Goal: Transaction & Acquisition: Purchase product/service

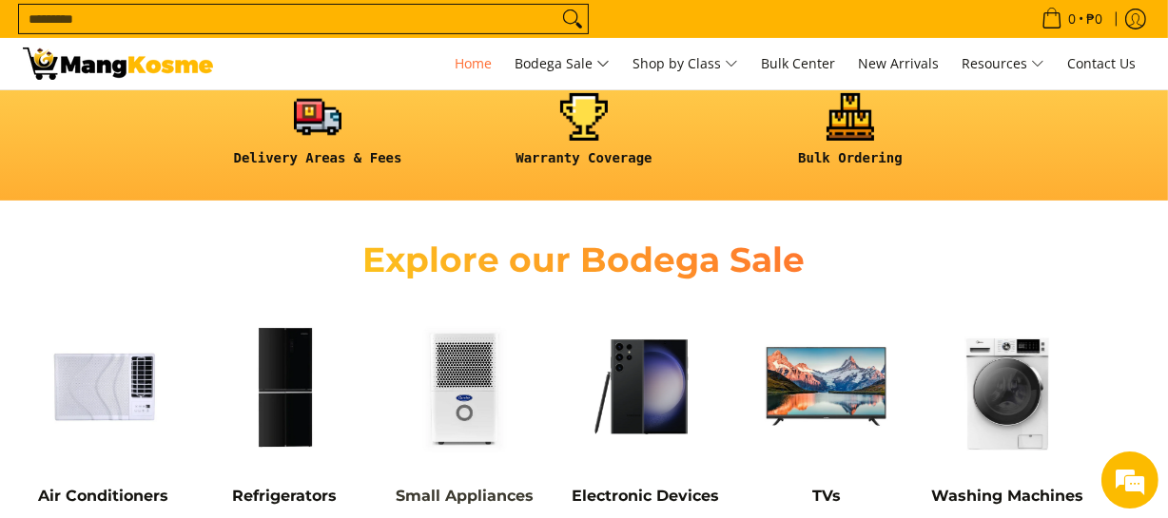
scroll to position [778, 0]
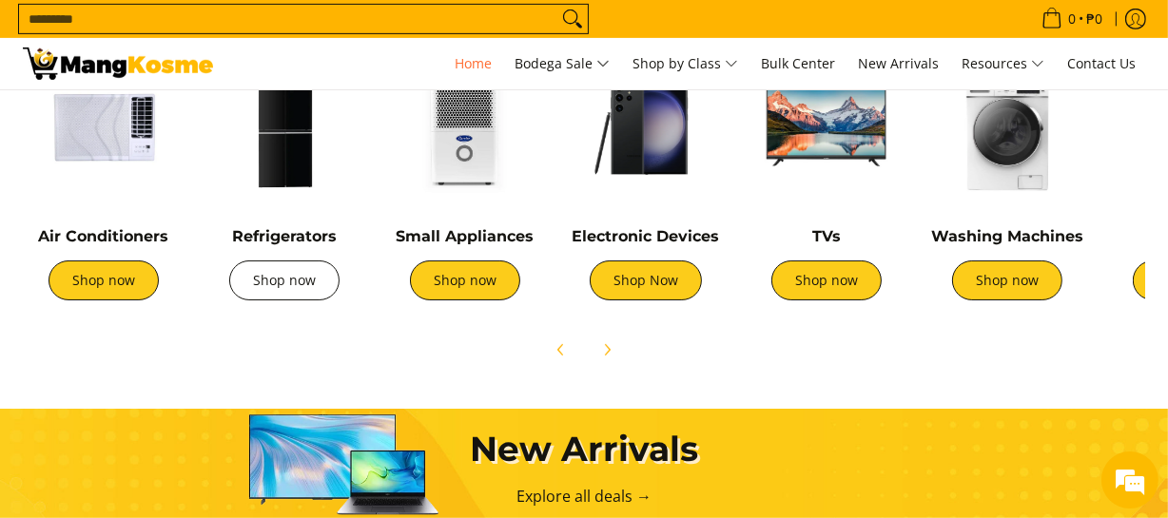
click at [303, 285] on link "Shop now" at bounding box center [284, 281] width 110 height 40
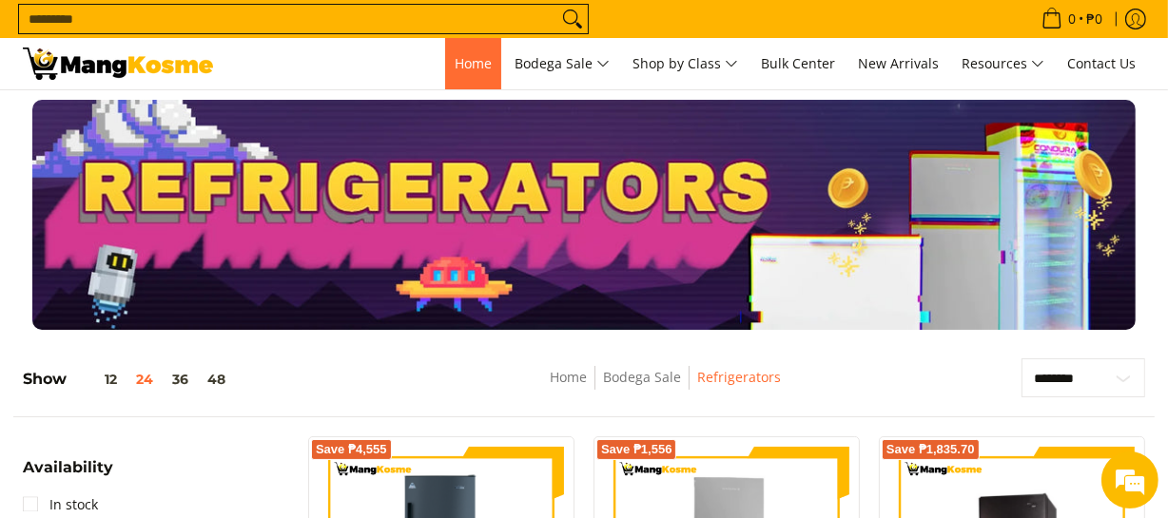
click at [467, 54] on span "Home" at bounding box center [473, 63] width 37 height 18
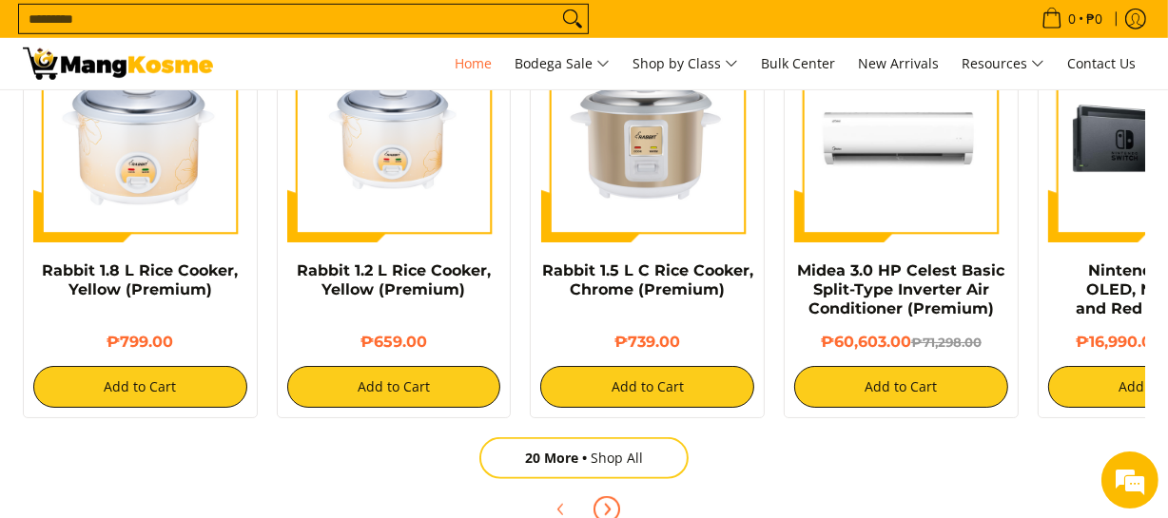
scroll to position [1383, 0]
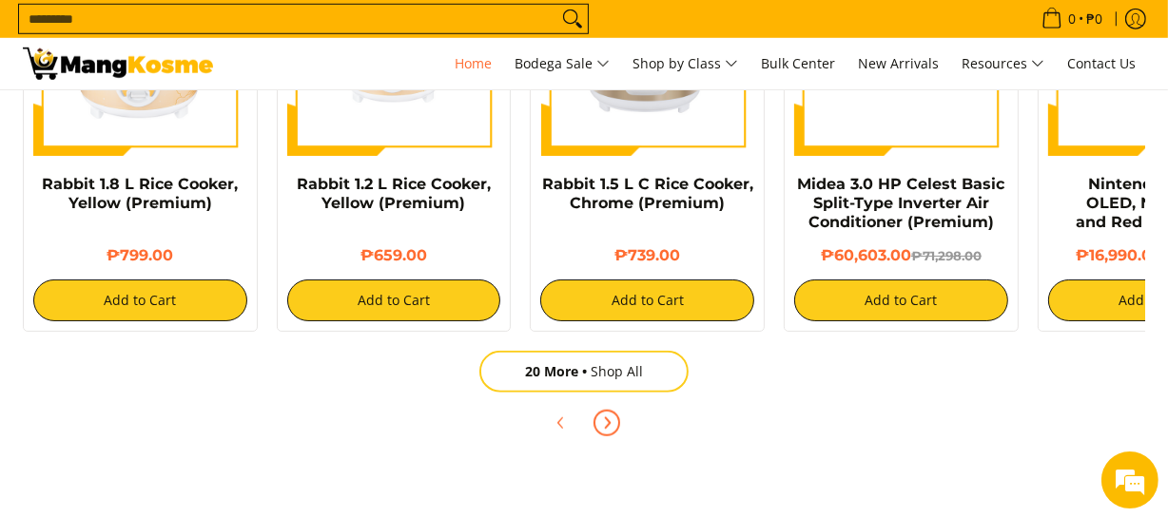
click at [611, 431] on span "Next" at bounding box center [607, 423] width 23 height 23
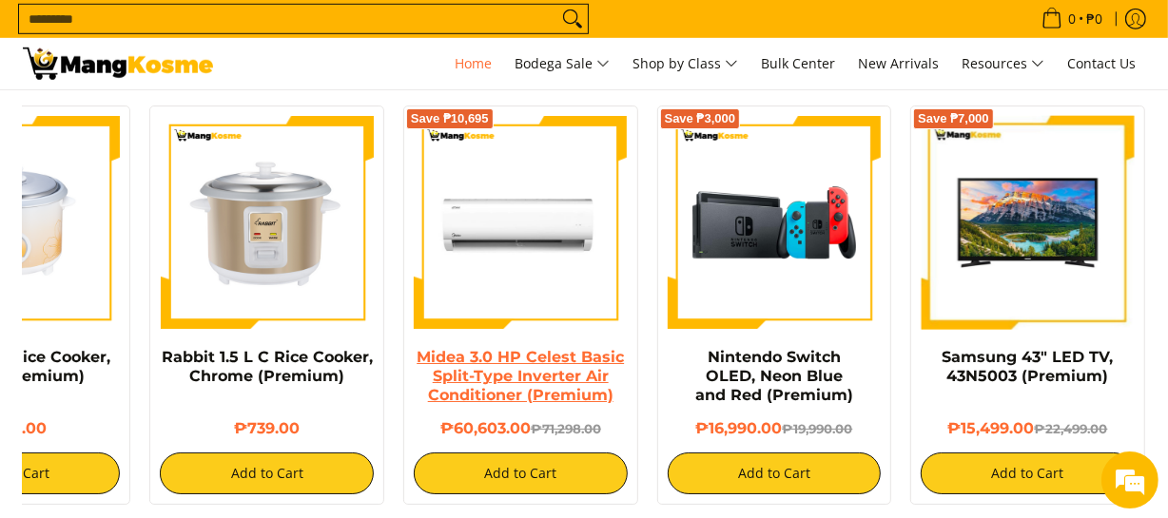
scroll to position [1297, 0]
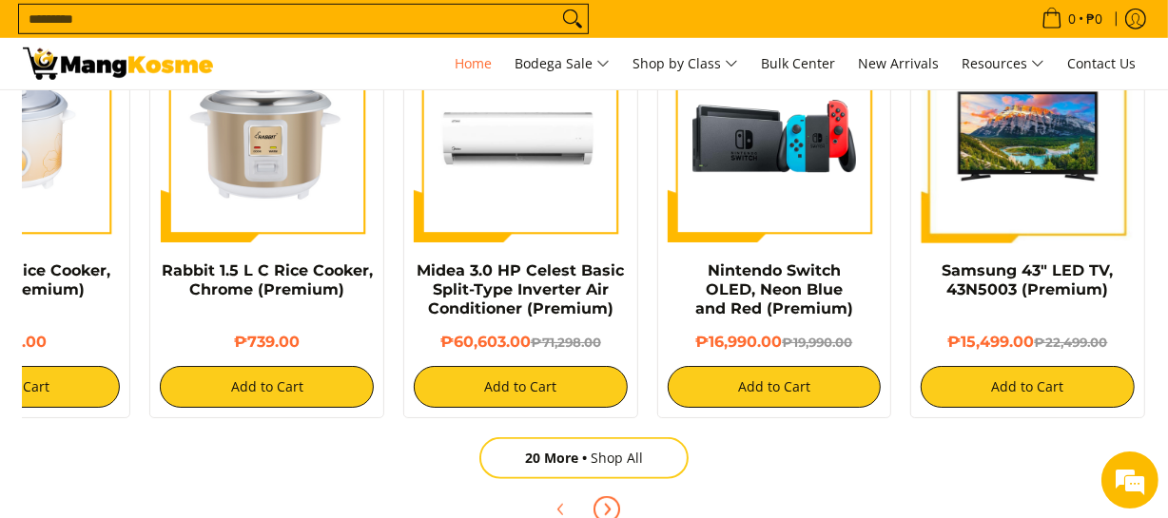
click at [613, 511] on icon "Next" at bounding box center [606, 509] width 15 height 15
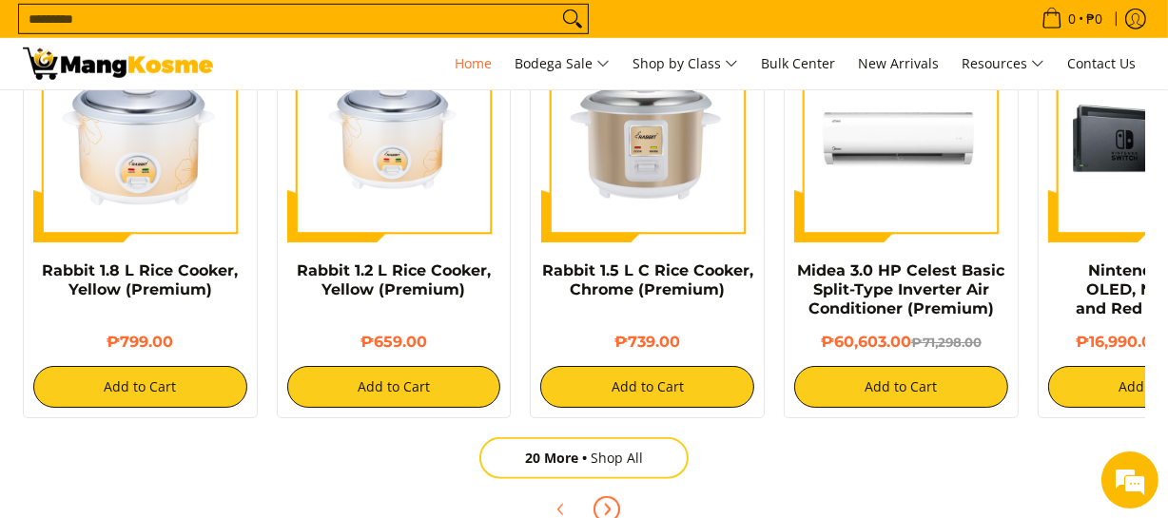
scroll to position [0, 0]
click at [612, 511] on icon "Next" at bounding box center [606, 509] width 15 height 15
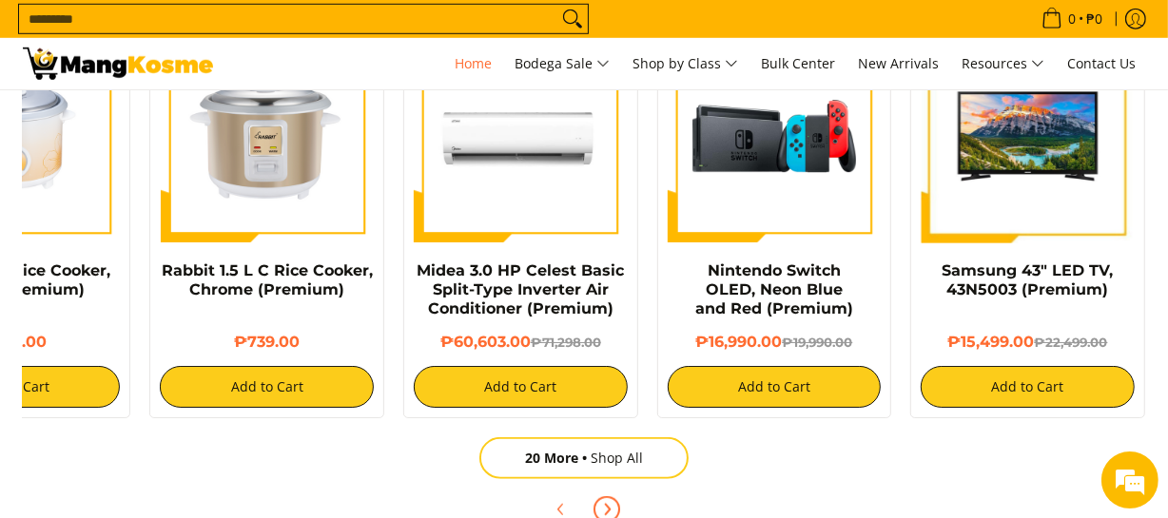
scroll to position [0, 381]
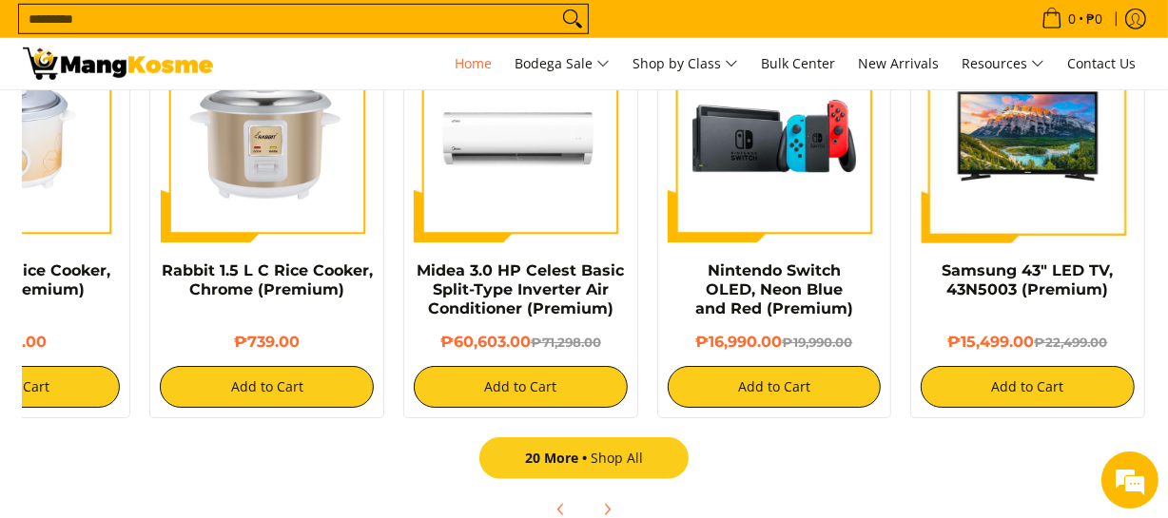
click at [626, 462] on link "20 More Shop All" at bounding box center [583, 459] width 209 height 42
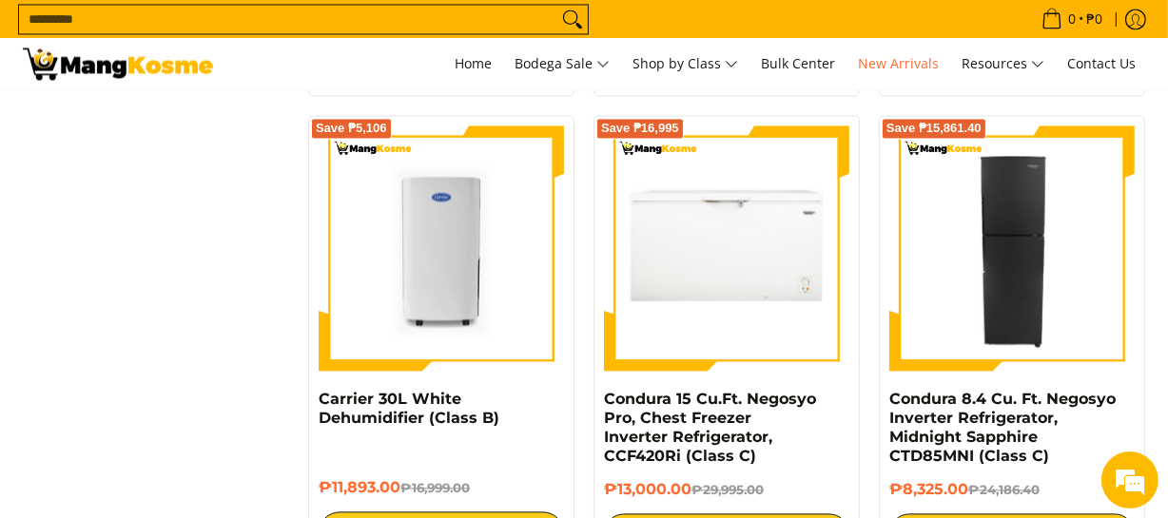
scroll to position [3719, 0]
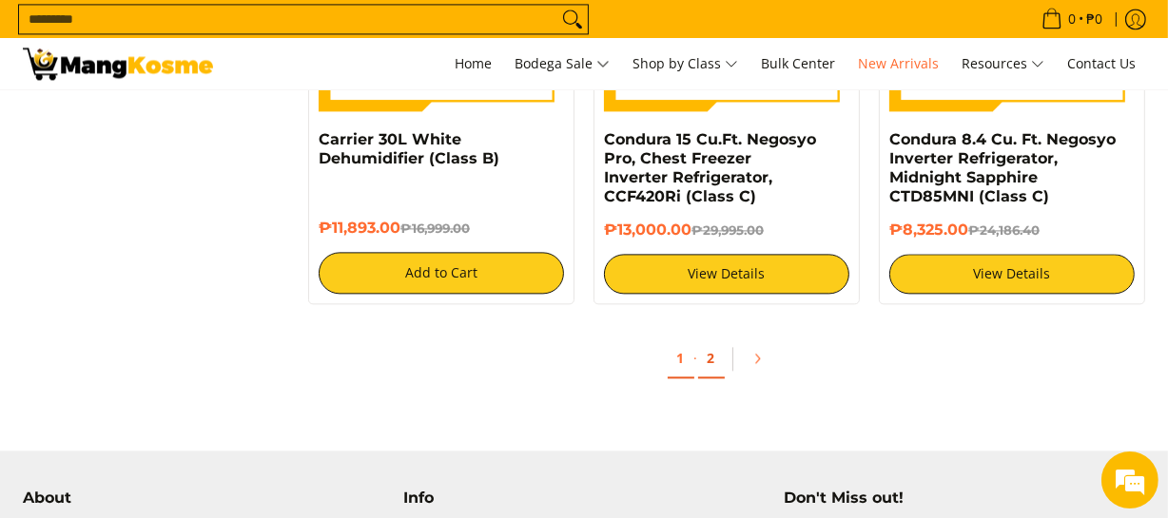
click at [715, 362] on link "2" at bounding box center [711, 359] width 27 height 39
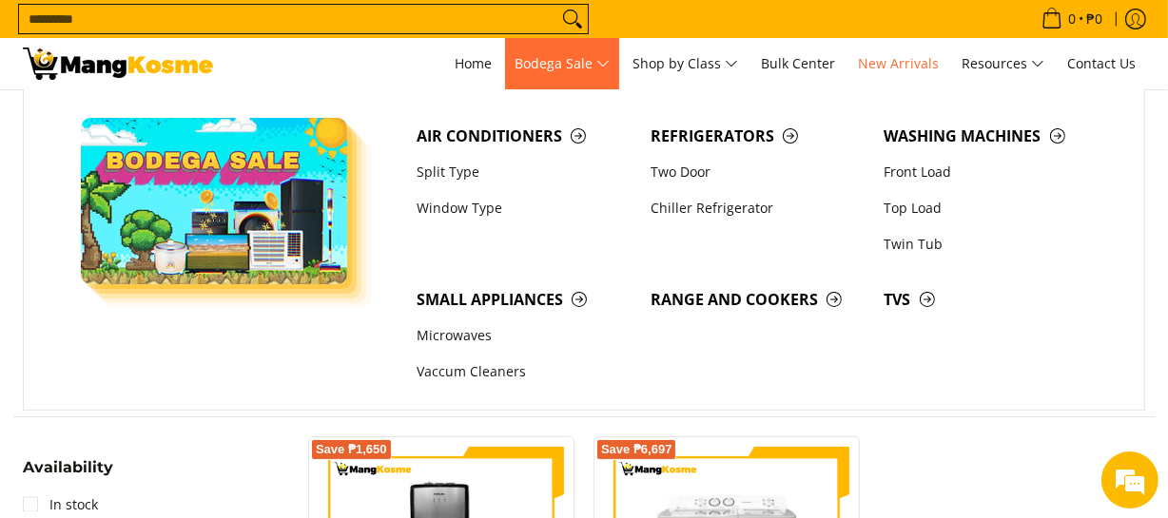
click at [570, 55] on span "Bodega Sale" at bounding box center [562, 64] width 95 height 24
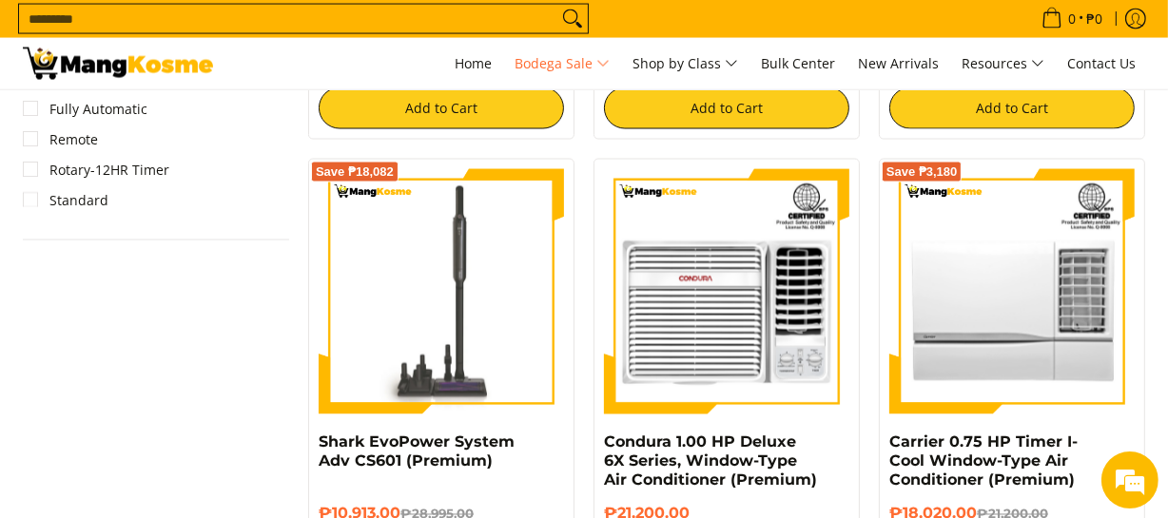
scroll to position [2949, 0]
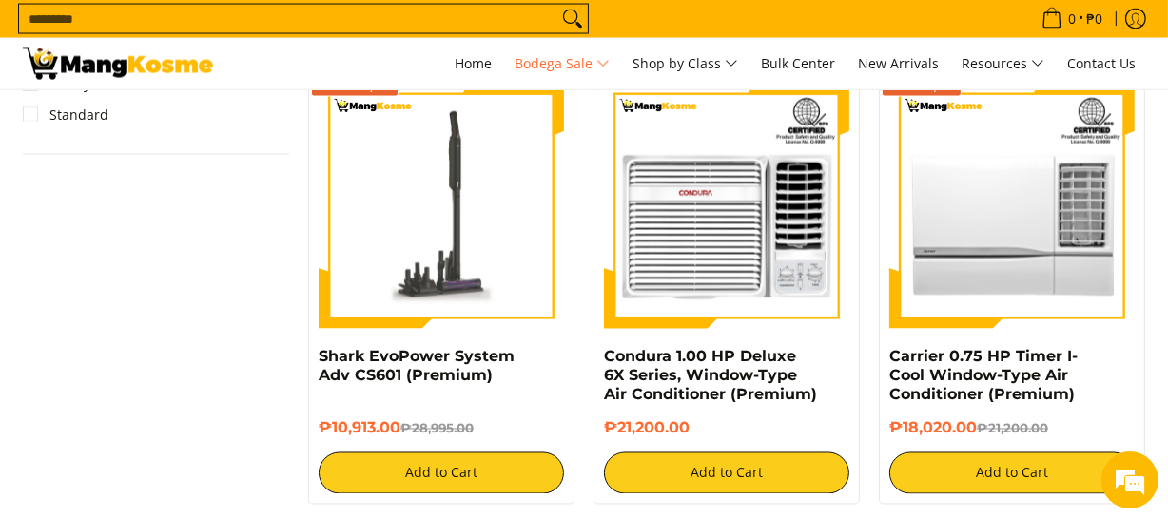
click at [459, 242] on img at bounding box center [441, 206] width 245 height 245
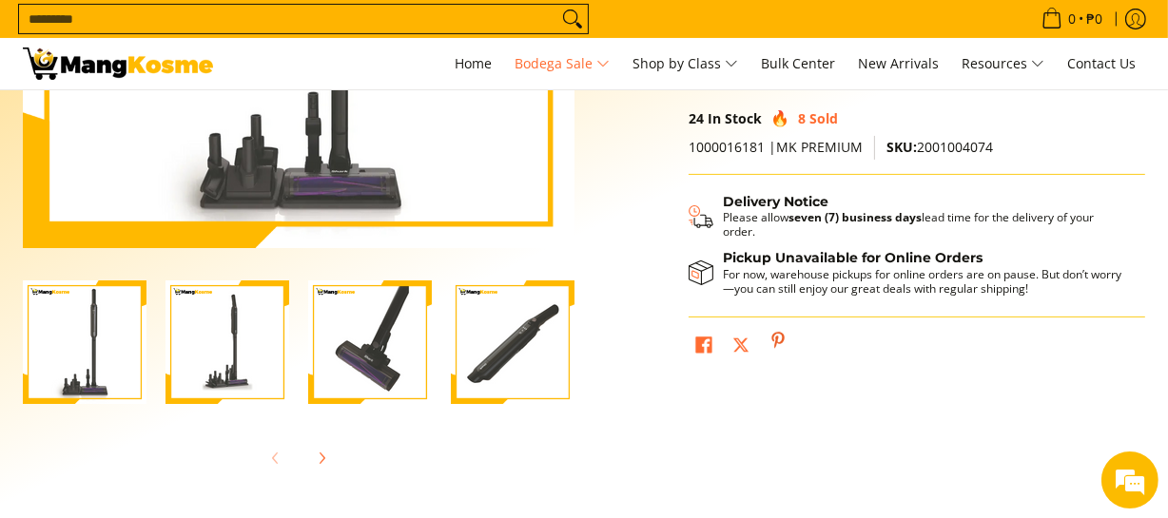
scroll to position [259, 0]
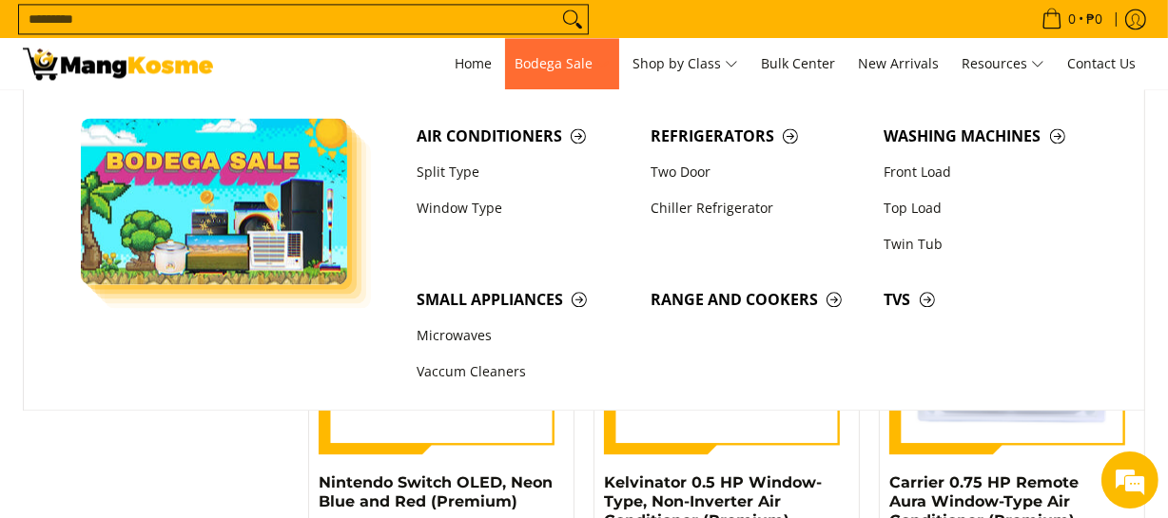
scroll to position [3466, 0]
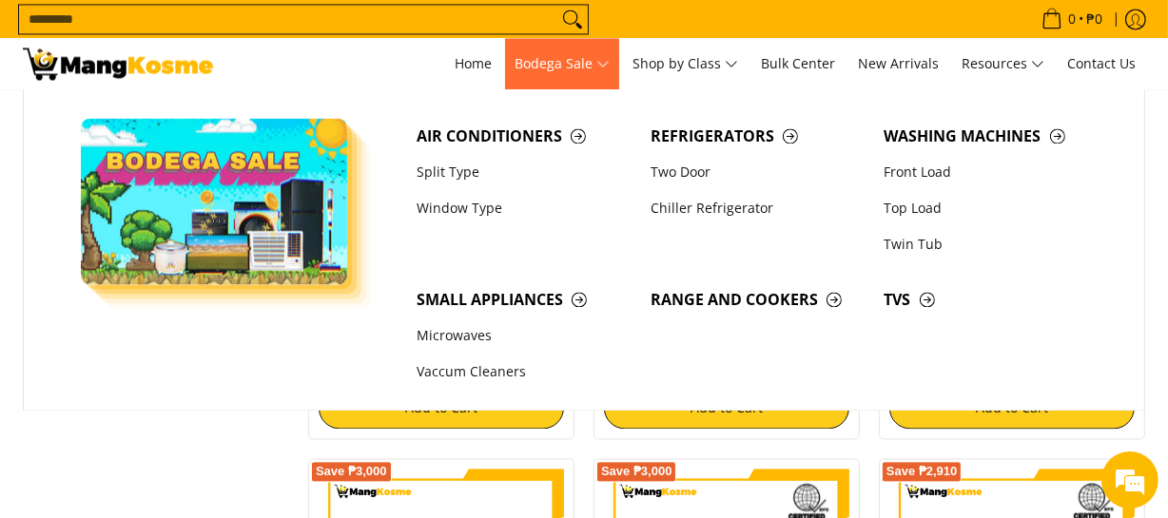
click at [563, 53] on span "Bodega Sale" at bounding box center [562, 64] width 95 height 24
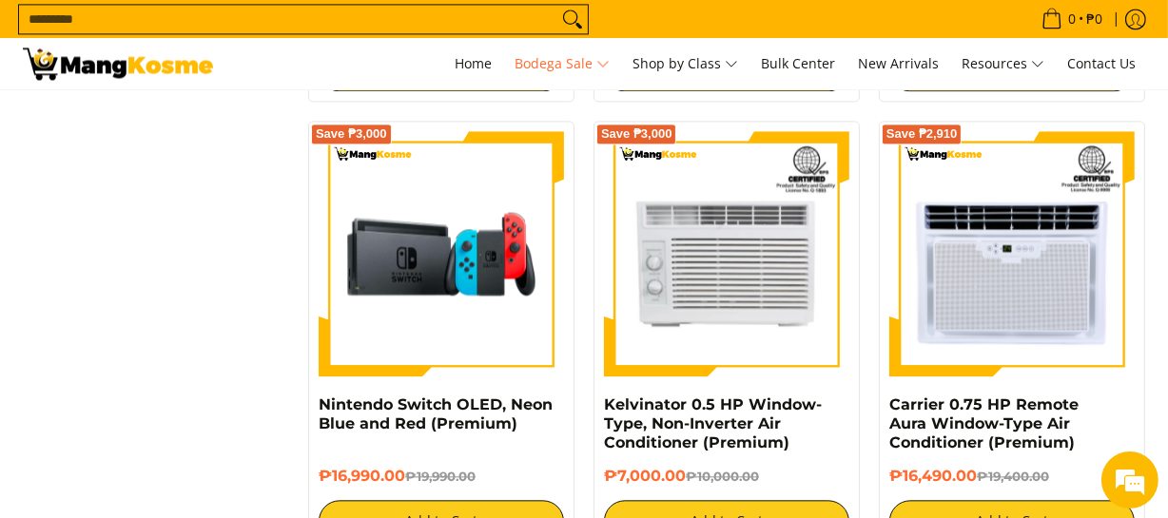
scroll to position [4062, 0]
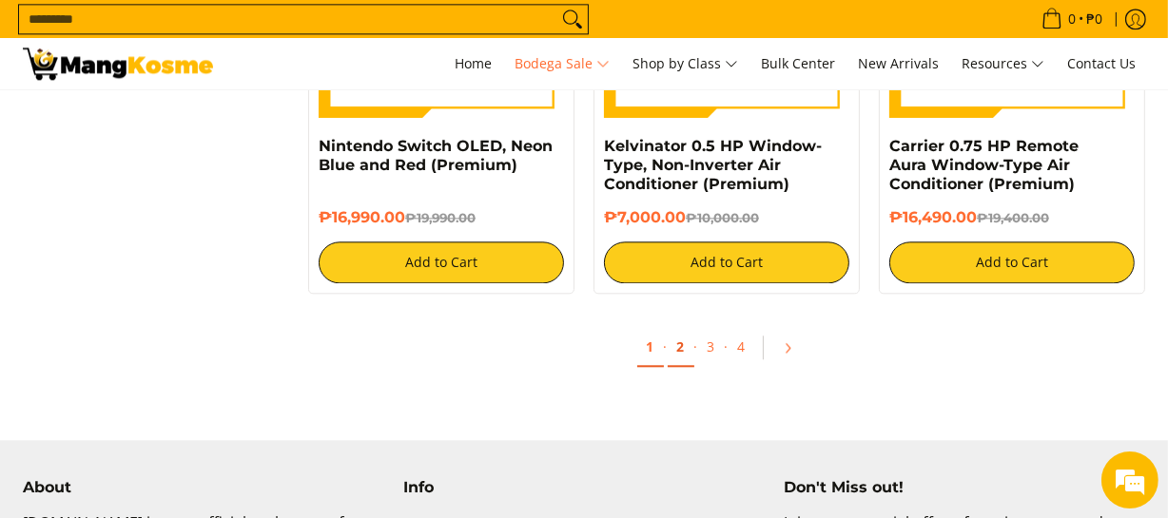
click at [682, 350] on link "2" at bounding box center [681, 347] width 27 height 39
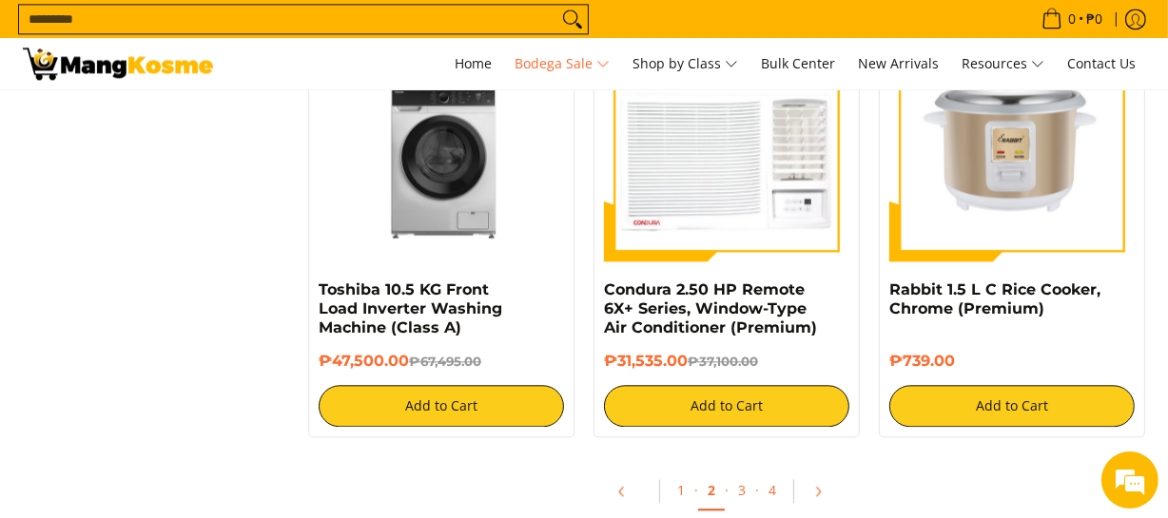
scroll to position [4062, 0]
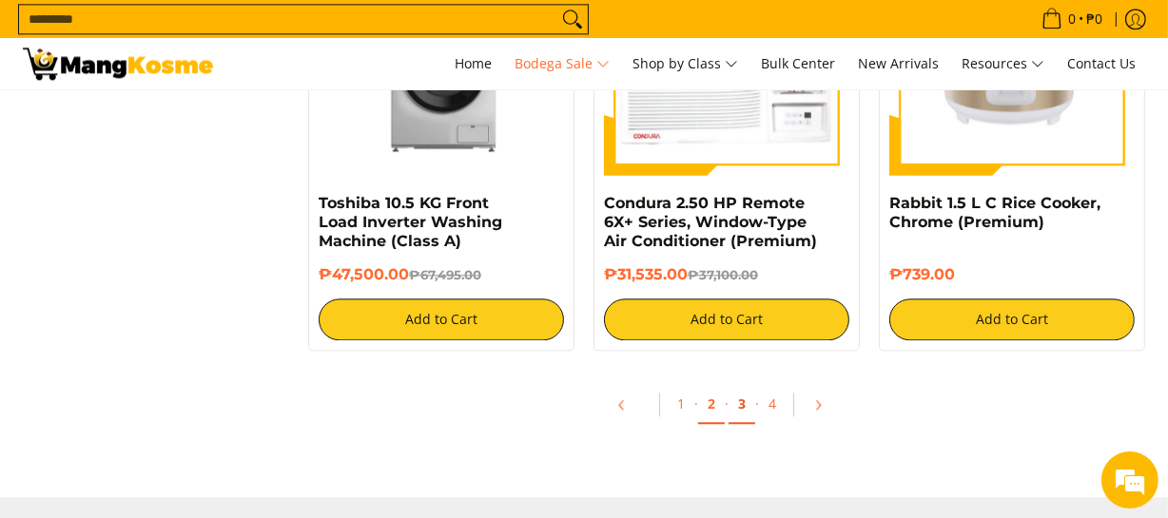
click at [734, 413] on link "3" at bounding box center [742, 404] width 27 height 39
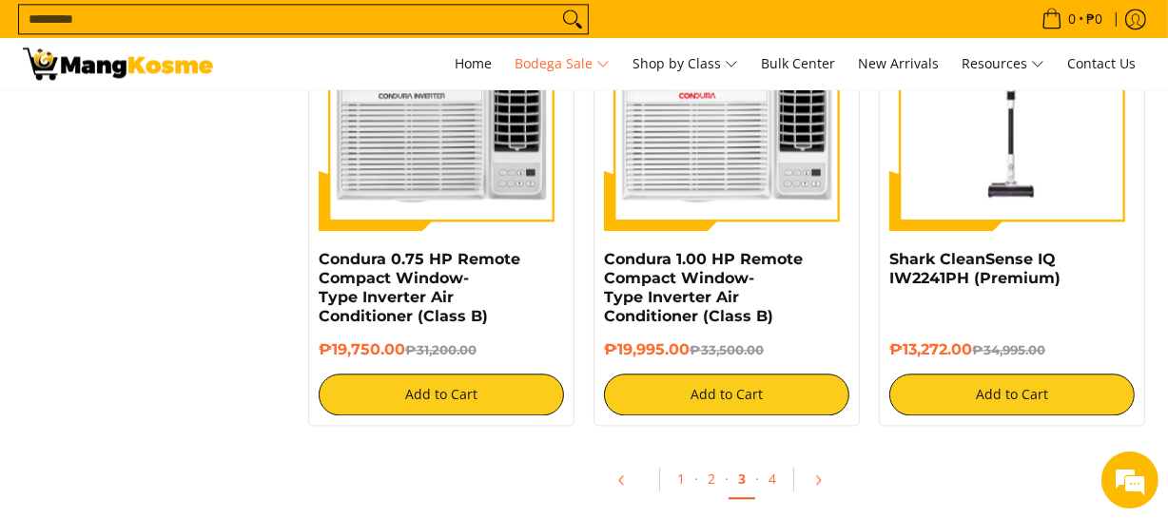
scroll to position [4160, 0]
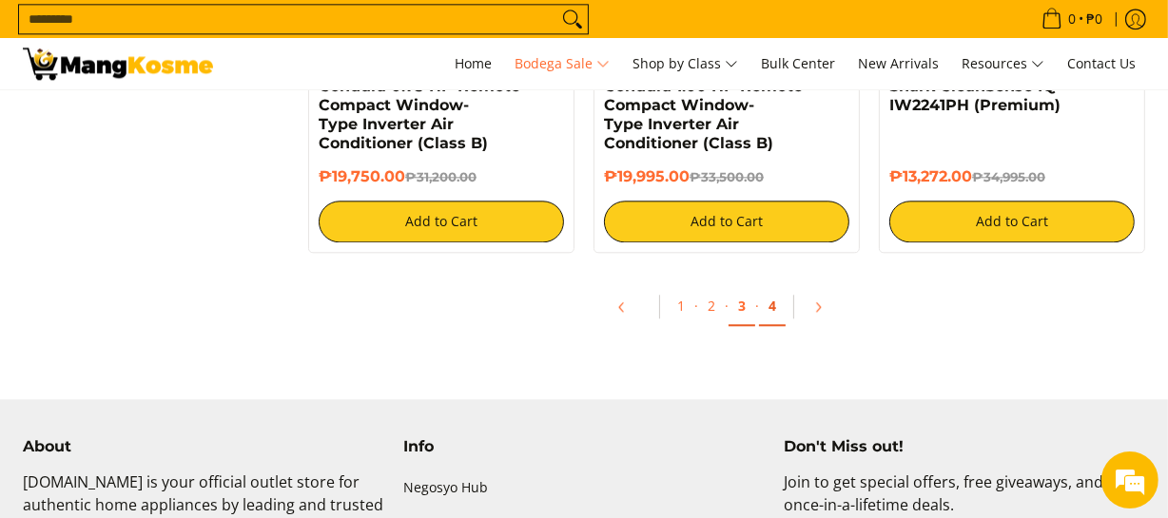
drag, startPoint x: 764, startPoint y: 315, endPoint x: 754, endPoint y: 313, distance: 9.7
click at [765, 314] on link "4" at bounding box center [772, 306] width 27 height 39
